Goal: Task Accomplishment & Management: Manage account settings

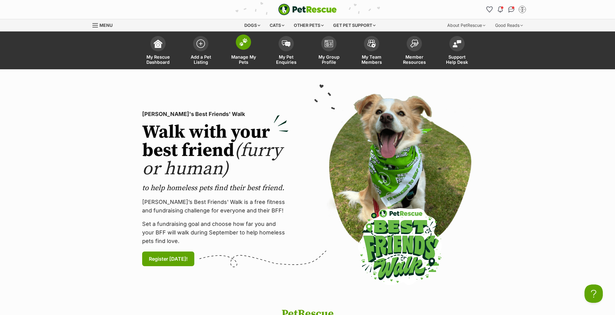
click at [249, 45] on span at bounding box center [243, 41] width 15 height 15
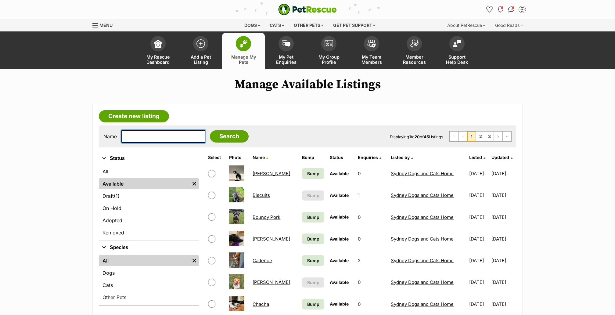
click at [164, 138] on input "text" at bounding box center [163, 136] width 84 height 13
type input "pokemon"
click at [213, 130] on input "Search" at bounding box center [229, 136] width 39 height 12
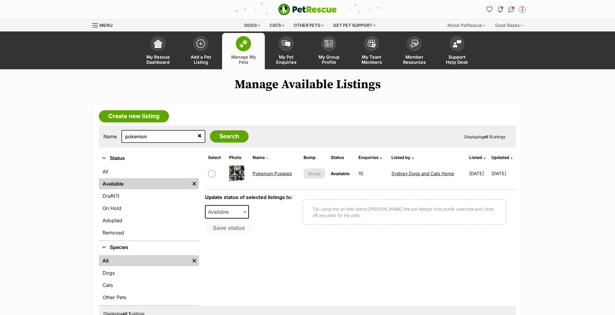
click at [216, 172] on span at bounding box center [215, 173] width 15 height 7
click at [211, 172] on input "checkbox" at bounding box center [211, 173] width 7 height 7
checkbox input "true"
click at [218, 210] on span "Available" at bounding box center [220, 211] width 29 height 9
select select "on_hold"
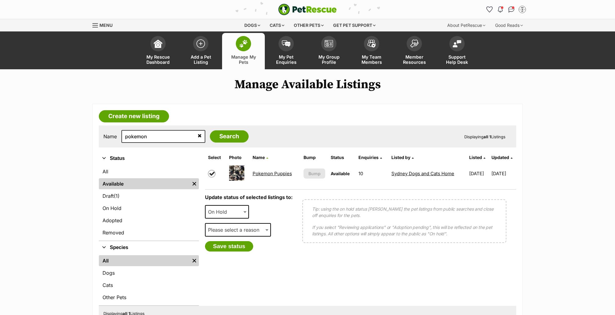
click at [225, 233] on span "Please select a reason" at bounding box center [236, 229] width 60 height 9
select select "reviewing_applications"
click at [237, 246] on button "Save status" at bounding box center [229, 246] width 48 height 10
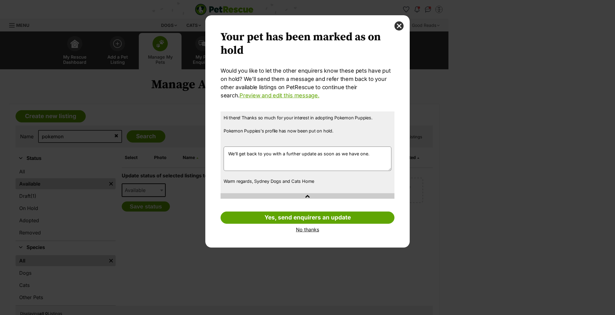
click at [305, 227] on link "No thanks" at bounding box center [308, 229] width 174 height 5
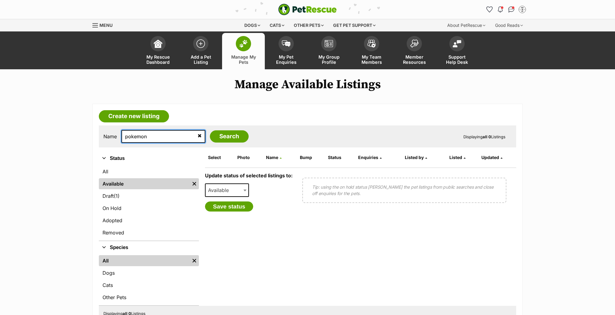
click at [145, 136] on input "pokemon" at bounding box center [163, 136] width 84 height 13
type input "bouncy"
click at [210, 137] on input "Search" at bounding box center [229, 136] width 39 height 12
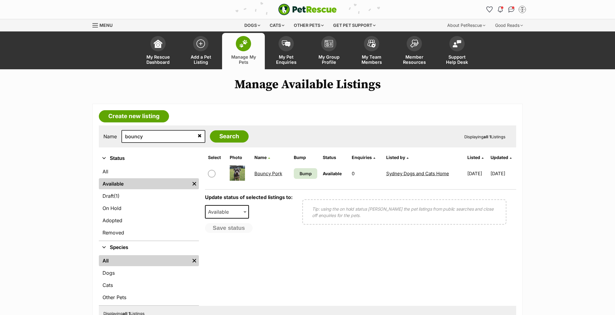
click at [215, 171] on span at bounding box center [216, 173] width 16 height 7
click at [212, 172] on input "checkbox" at bounding box center [211, 173] width 7 height 7
checkbox input "true"
click at [227, 210] on span "Available" at bounding box center [220, 211] width 29 height 9
select select "on_hold"
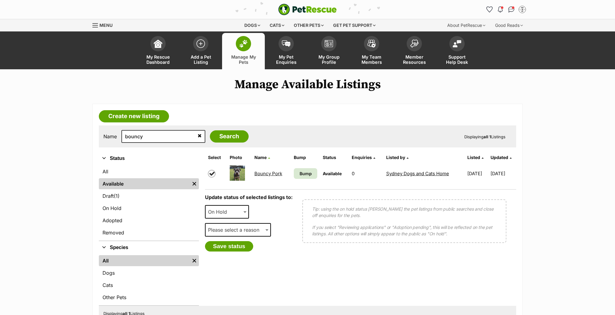
click at [224, 232] on span "Please select a reason" at bounding box center [236, 229] width 60 height 9
select select "medical"
click at [234, 228] on span "Medical reasons" at bounding box center [229, 229] width 46 height 9
click at [261, 207] on div "Update status of selected listings to: Available On Hold Adopted Removed On Hol…" at bounding box center [249, 222] width 88 height 57
click at [232, 247] on button "Save status" at bounding box center [229, 246] width 48 height 10
